Goal: Information Seeking & Learning: Find specific fact

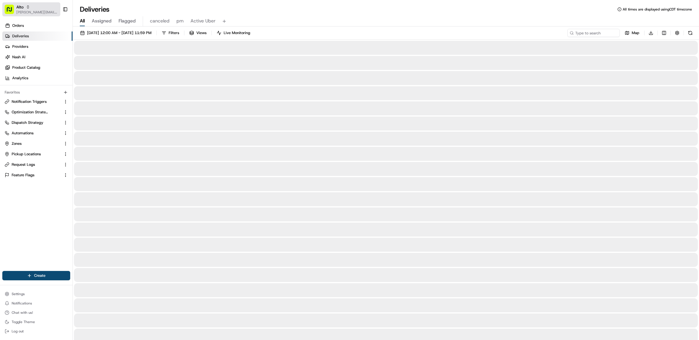
click at [24, 13] on span "[PERSON_NAME][EMAIL_ADDRESS][DOMAIN_NAME]" at bounding box center [37, 12] width 42 height 5
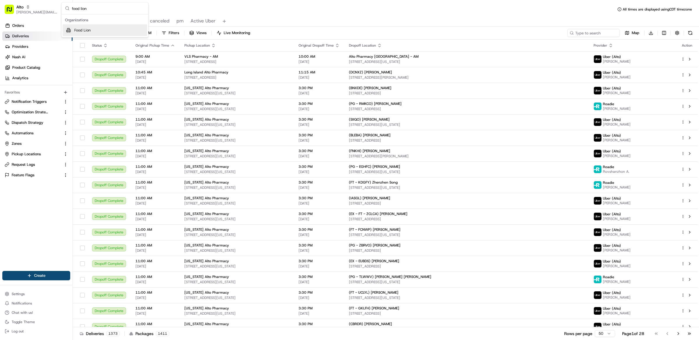
type input "food lion"
click at [96, 30] on div "Food Lion" at bounding box center [105, 30] width 84 height 12
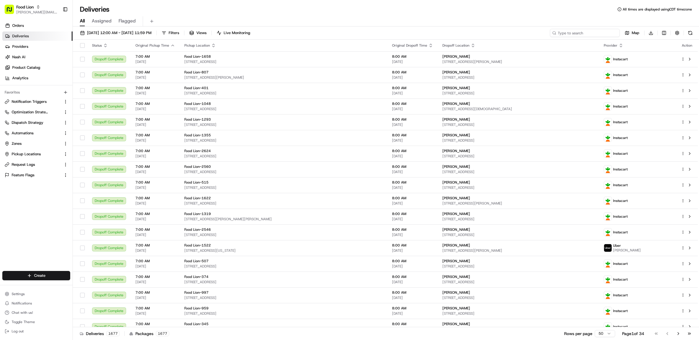
click at [587, 30] on input at bounding box center [585, 33] width 70 height 8
type input "[PERSON_NAME]"
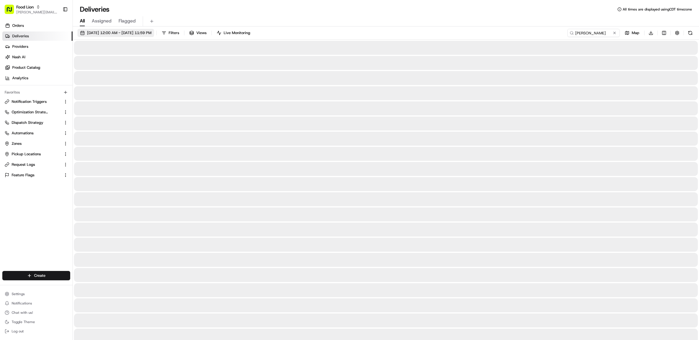
click at [135, 29] on button "[DATE] 12:00 AM - [DATE] 11:59 PM" at bounding box center [115, 33] width 77 height 8
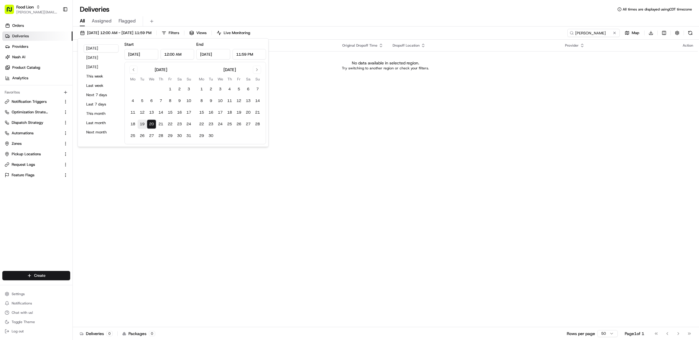
click at [144, 124] on button "19" at bounding box center [141, 123] width 9 height 9
type input "[DATE]"
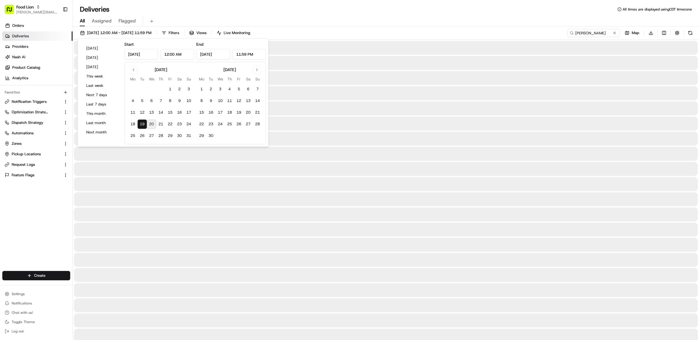
click at [365, 6] on div "Deliveries All times are displayed using CDT timezone" at bounding box center [386, 9] width 626 height 9
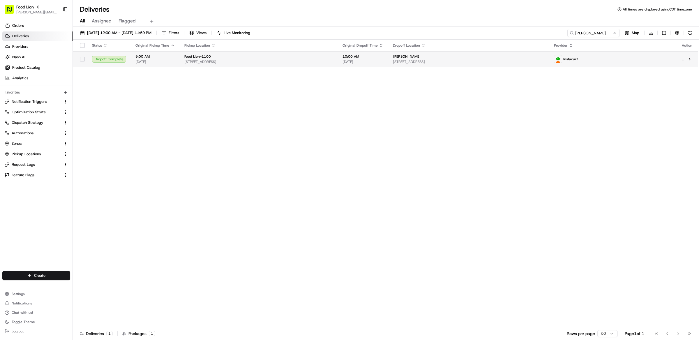
click at [656, 58] on div "Instacart" at bounding box center [613, 59] width 118 height 8
click at [689, 60] on button at bounding box center [689, 59] width 7 height 7
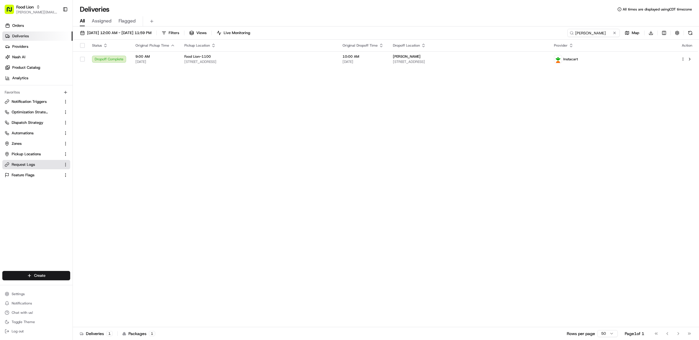
click at [26, 163] on span "Request Logs" at bounding box center [23, 164] width 23 height 5
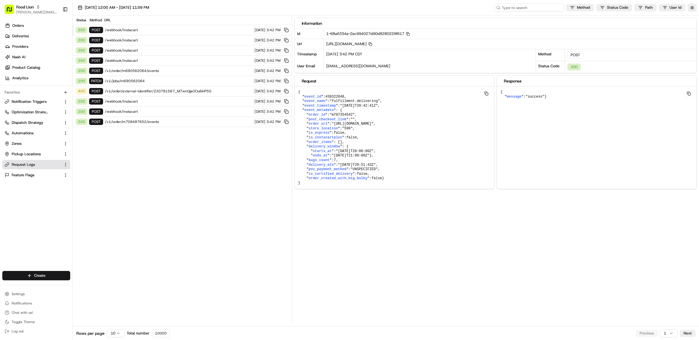
click at [526, 7] on input at bounding box center [529, 7] width 70 height 8
paste input "job_MJz7f8YL8SCBRj8pgPPcXk"
type input "job_MJz7f8YL8SCBRj8pgPPcXk"
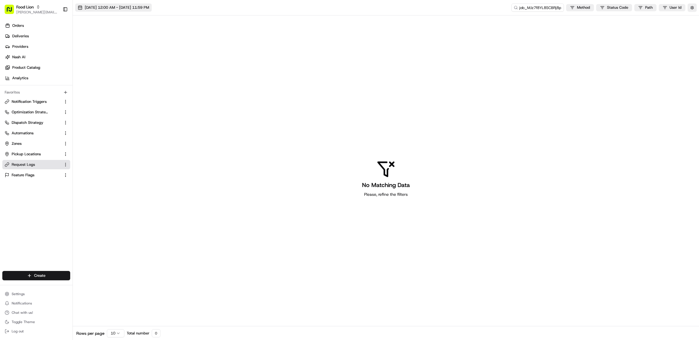
click at [137, 8] on span "[DATE] 12:00 AM - [DATE] 11:59 PM" at bounding box center [117, 7] width 64 height 5
click at [97, 99] on button "19" at bounding box center [95, 98] width 9 height 9
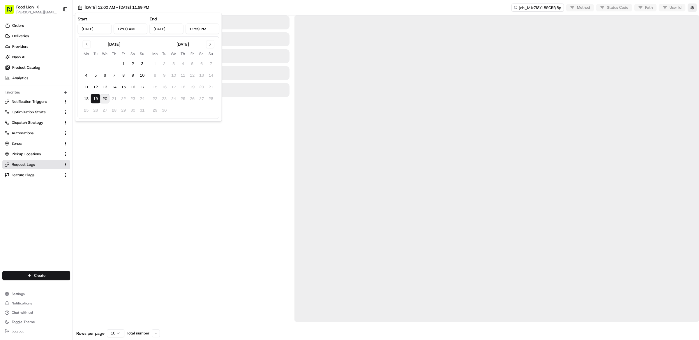
type input "[DATE]"
click at [323, 0] on div "[DATE] 12:00 AM - [DATE] 11:59 PM job_MJz7f8YL8SCBRj8pgPPcXk Method Status Code…" at bounding box center [386, 7] width 626 height 15
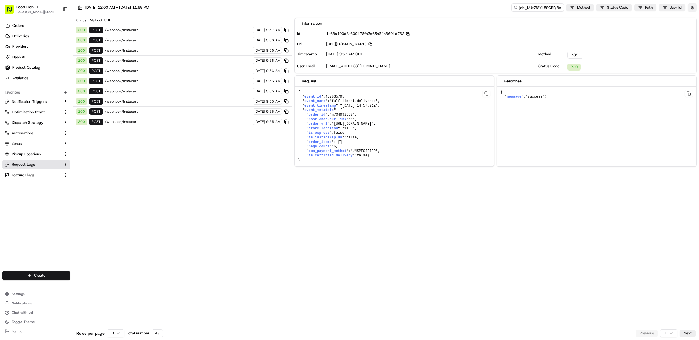
click at [692, 7] on button "button" at bounding box center [692, 7] width 9 height 8
click at [691, 17] on button "Display Only Provider Logs" at bounding box center [692, 18] width 5 height 5
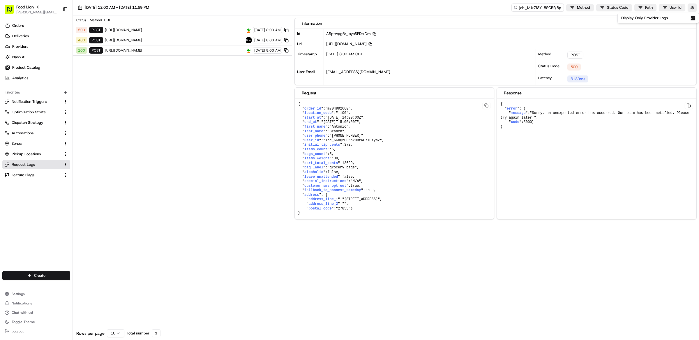
click at [374, 35] on icon "button" at bounding box center [374, 34] width 4 height 4
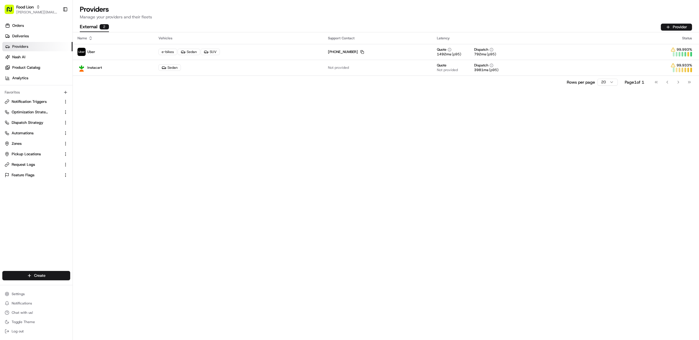
click at [434, 154] on div "Name Vehicles Support Contact Latency Status Uber e-bikes Sedan SUV +1 866 987 …" at bounding box center [386, 186] width 626 height 308
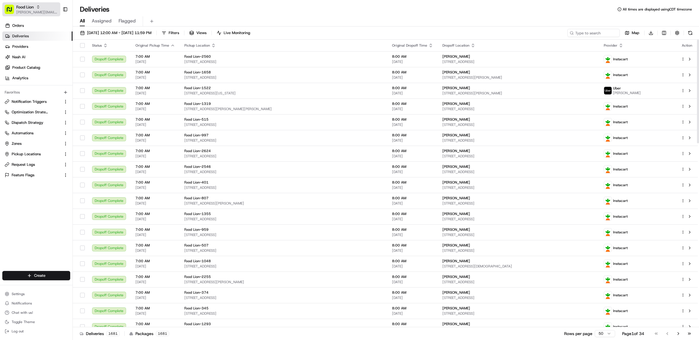
click at [21, 3] on button "Food Lion matt@usenash.com" at bounding box center [31, 9] width 58 height 14
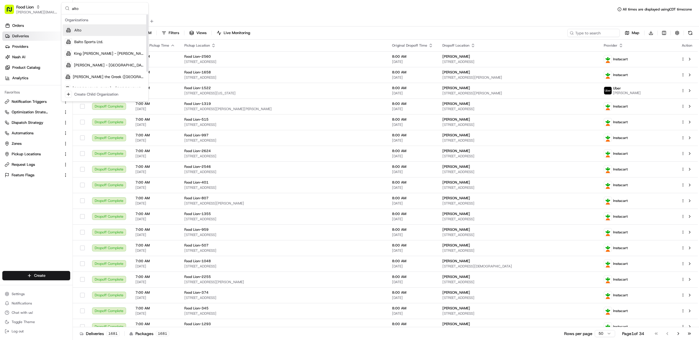
type input "alto"
click at [98, 34] on div "Alto" at bounding box center [105, 30] width 84 height 12
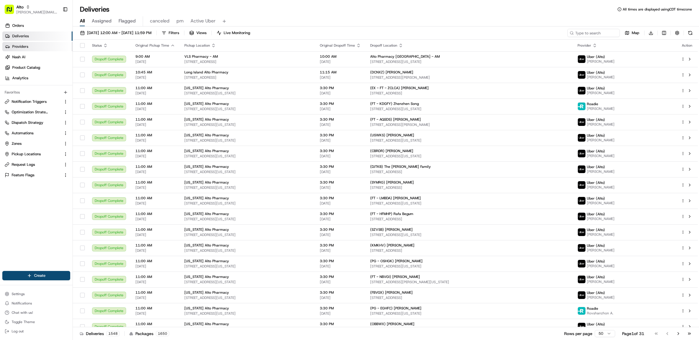
click at [29, 47] on link "Providers" at bounding box center [37, 46] width 70 height 9
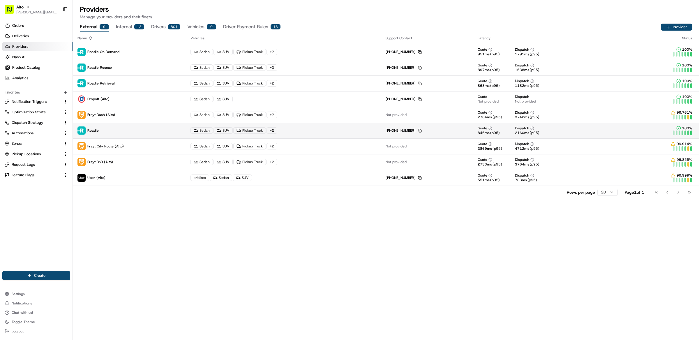
click at [129, 132] on p "Roadie" at bounding box center [129, 130] width 104 height 8
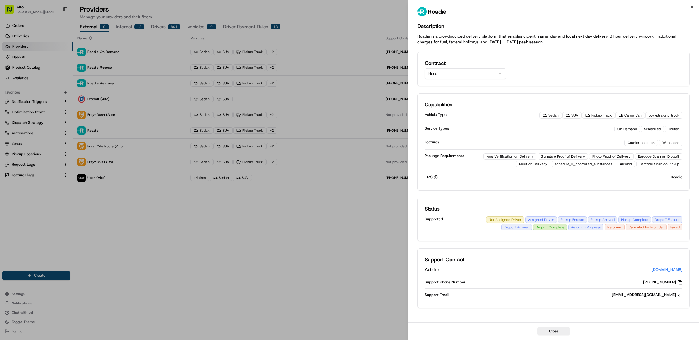
click at [466, 79] on div "Contract None" at bounding box center [553, 69] width 272 height 34
click at [466, 74] on button "None" at bounding box center [466, 73] width 82 height 10
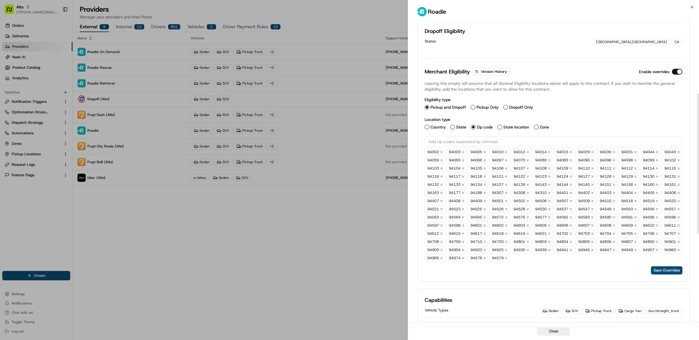
scroll to position [162, 0]
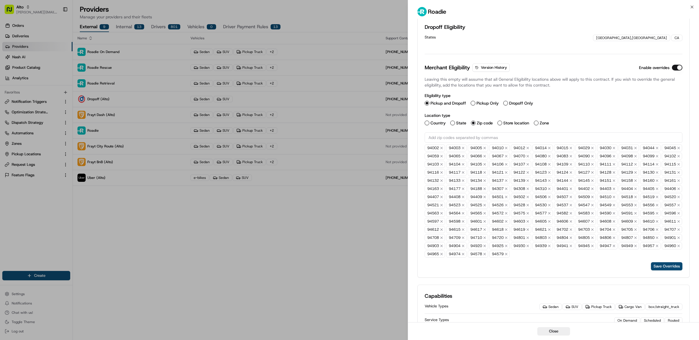
drag, startPoint x: 422, startPoint y: 151, endPoint x: 545, endPoint y: 245, distance: 155.6
click at [545, 245] on div "Contract Roadie Alto SF Details Currency USD Price Type API Package Requirement…" at bounding box center [553, 83] width 272 height 387
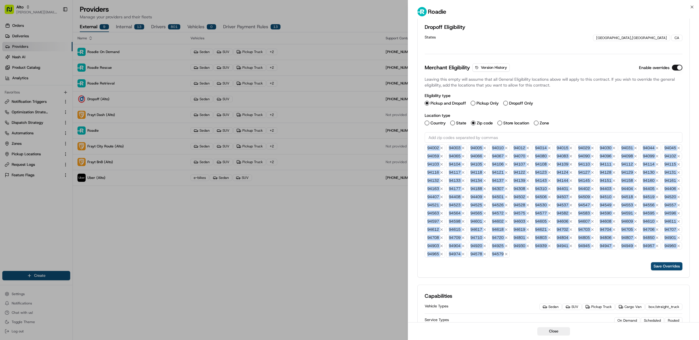
drag, startPoint x: 426, startPoint y: 148, endPoint x: 557, endPoint y: 266, distance: 176.1
click at [557, 257] on div "94002 94003 94005 94010 94012 94014 94015 94029 94030 94031 94044 94045 94059 9…" at bounding box center [554, 200] width 258 height 113
copy div "94002 94003 94005 94010 94012 94014 94015 94029 94030 94031 94044 94045 94059 9…"
